Goal: Task Accomplishment & Management: Manage account settings

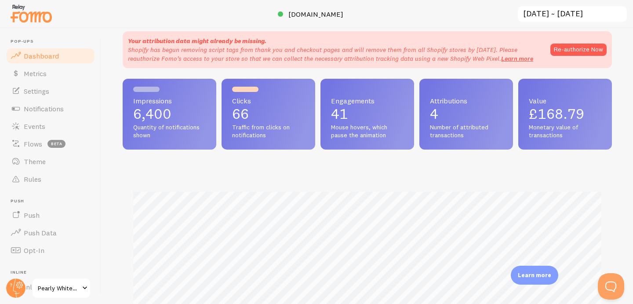
scroll to position [18, 0]
drag, startPoint x: 572, startPoint y: 138, endPoint x: 521, endPoint y: 100, distance: 64.0
click at [521, 100] on div "Value £168.79 Monetary value of transactions" at bounding box center [565, 113] width 94 height 71
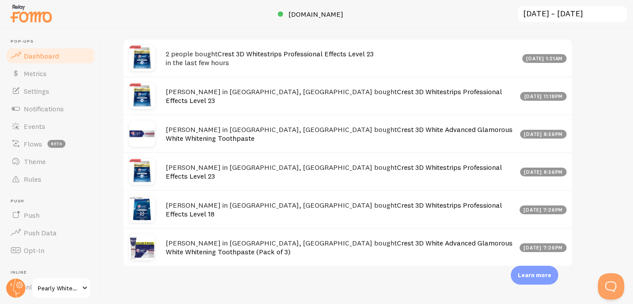
scroll to position [497, 0]
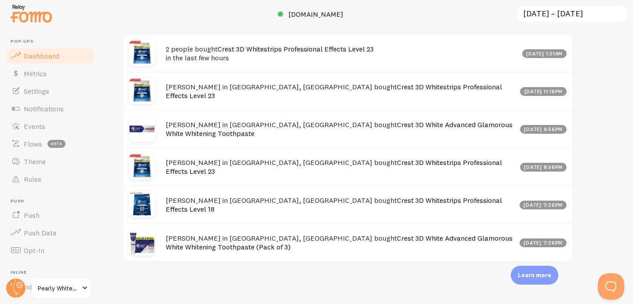
click at [81, 287] on span at bounding box center [85, 288] width 11 height 11
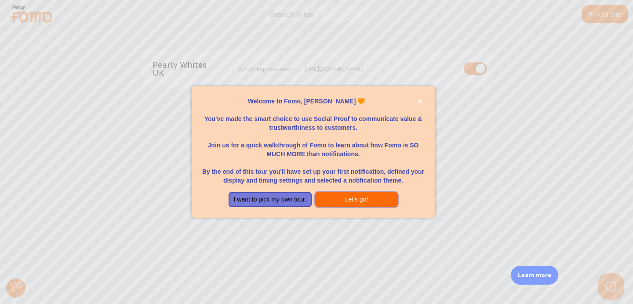
click at [346, 196] on button "Let's go!" at bounding box center [356, 200] width 83 height 16
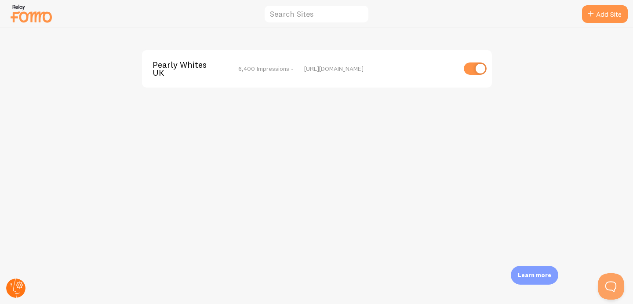
click at [22, 284] on circle at bounding box center [15, 287] width 19 height 19
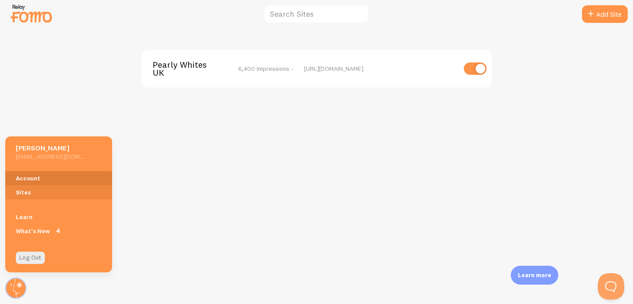
click at [44, 185] on link "Account" at bounding box center [58, 178] width 107 height 14
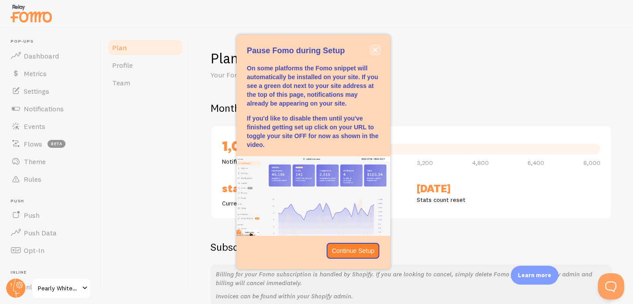
click at [374, 50] on icon "close," at bounding box center [375, 50] width 4 height 4
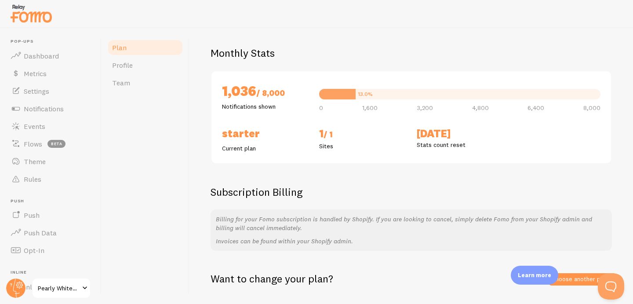
scroll to position [54, 0]
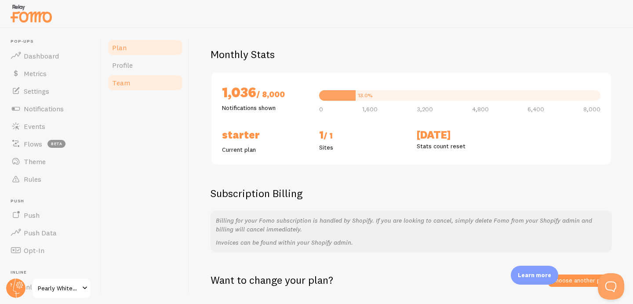
click at [160, 74] on link "Team" at bounding box center [145, 83] width 77 height 18
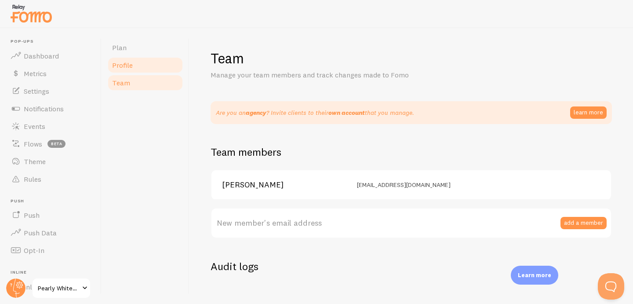
click at [157, 68] on link "Profile" at bounding box center [145, 65] width 77 height 18
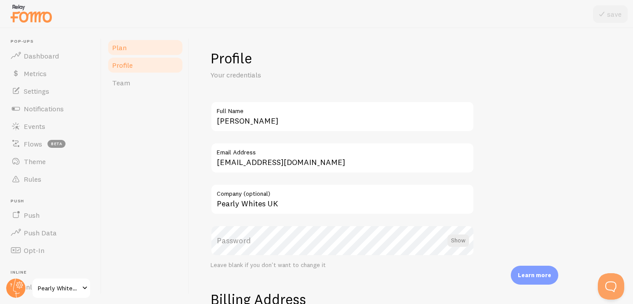
click at [159, 53] on link "Plan" at bounding box center [145, 48] width 77 height 18
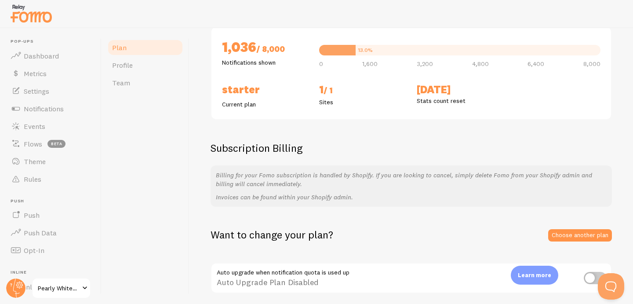
scroll to position [131, 0]
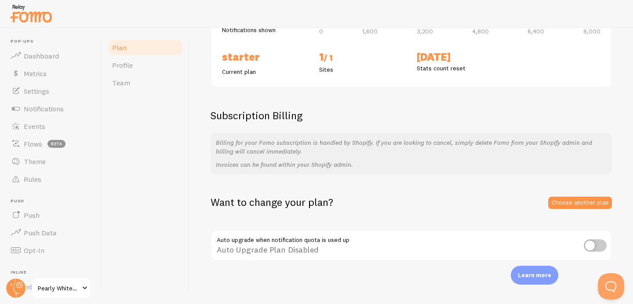
click at [301, 135] on div "Billing for your Fomo subscription is handled by Shopify. If you are looking to…" at bounding box center [411, 153] width 401 height 41
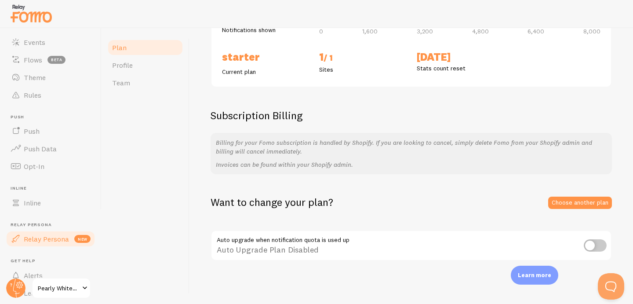
scroll to position [84, 0]
click at [18, 278] on circle at bounding box center [15, 287] width 19 height 19
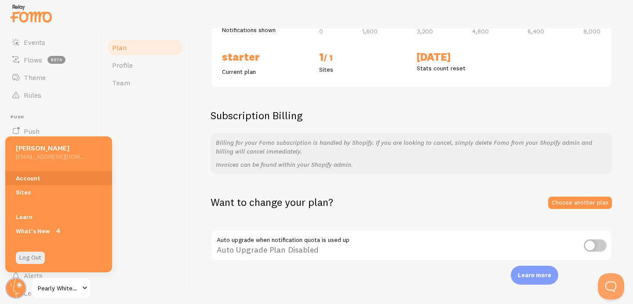
click at [141, 182] on div "Plan Profile Team" at bounding box center [146, 166] width 88 height 276
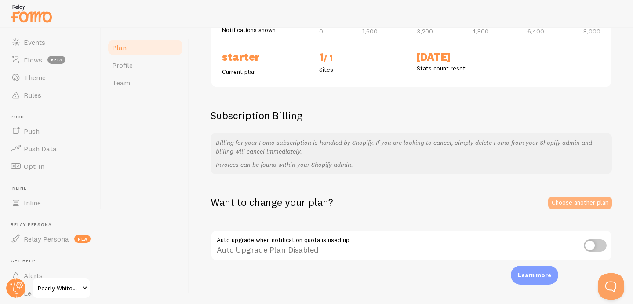
click at [558, 200] on link "Choose another plan" at bounding box center [580, 202] width 64 height 12
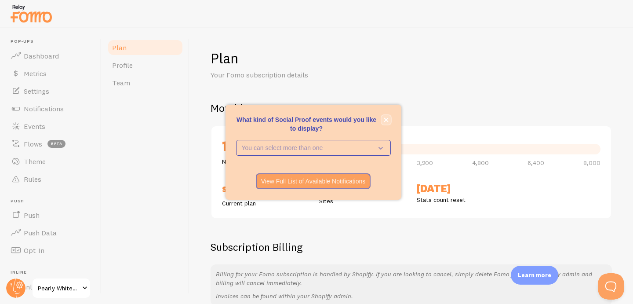
click at [388, 118] on icon "close," at bounding box center [386, 119] width 4 height 4
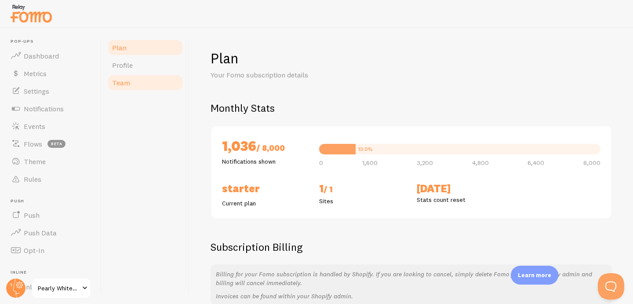
click at [135, 76] on link "Team" at bounding box center [145, 83] width 77 height 18
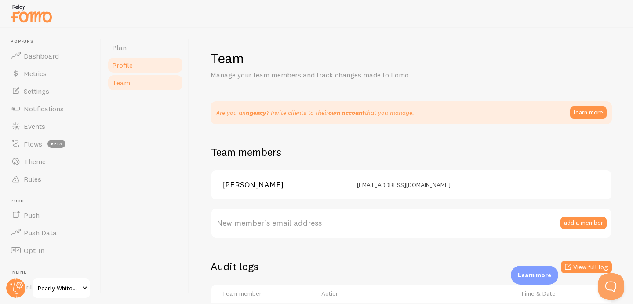
click at [135, 68] on link "Profile" at bounding box center [145, 65] width 77 height 18
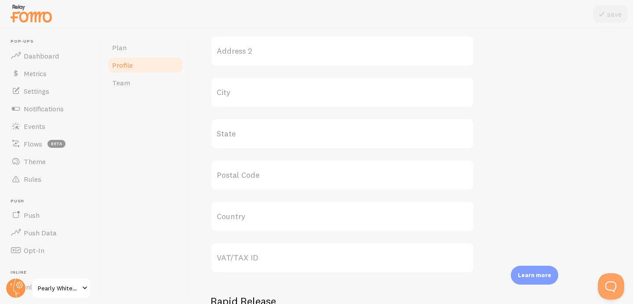
scroll to position [449, 0]
